Goal: Task Accomplishment & Management: Use online tool/utility

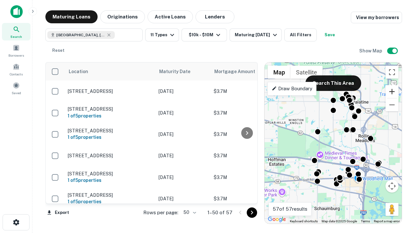
click at [392, 92] on button "Zoom in" at bounding box center [391, 91] width 13 height 13
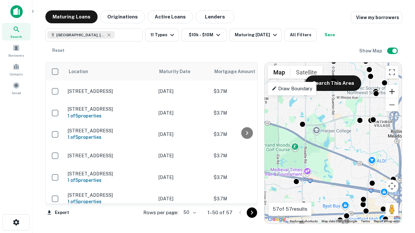
click at [392, 92] on button "Zoom in" at bounding box center [391, 91] width 13 height 13
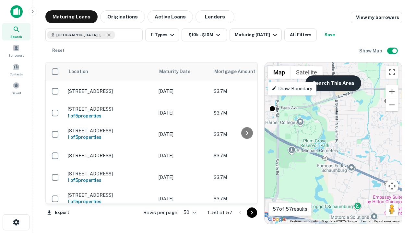
click at [333, 83] on button "Search This Area" at bounding box center [333, 83] width 56 height 16
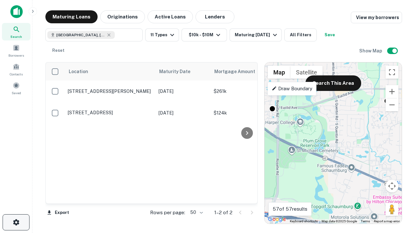
click at [16, 223] on icon "button" at bounding box center [16, 223] width 8 height 8
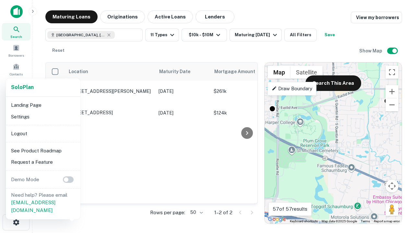
click at [43, 133] on li "Logout" at bounding box center [42, 134] width 69 height 12
